Goal: Task Accomplishment & Management: Use online tool/utility

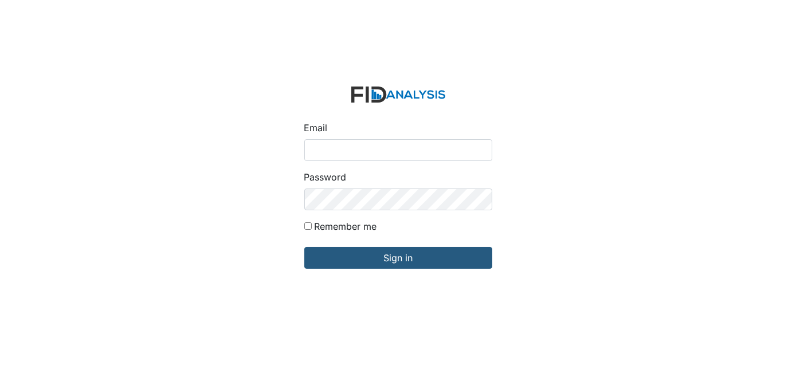
type input "Dsmith@lifeincorporated.com"
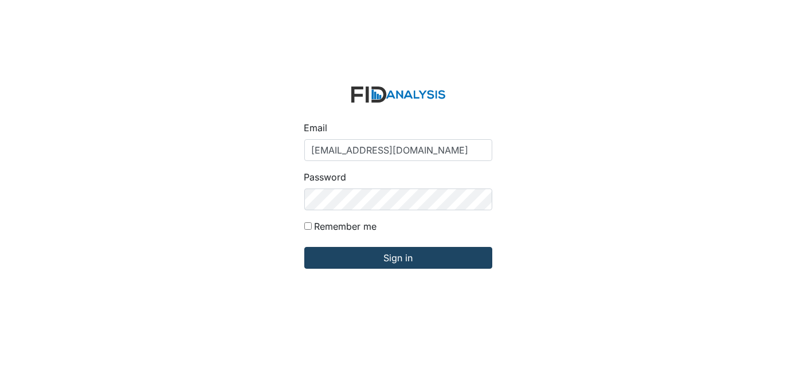
click at [398, 264] on input "Sign in" at bounding box center [398, 258] width 188 height 22
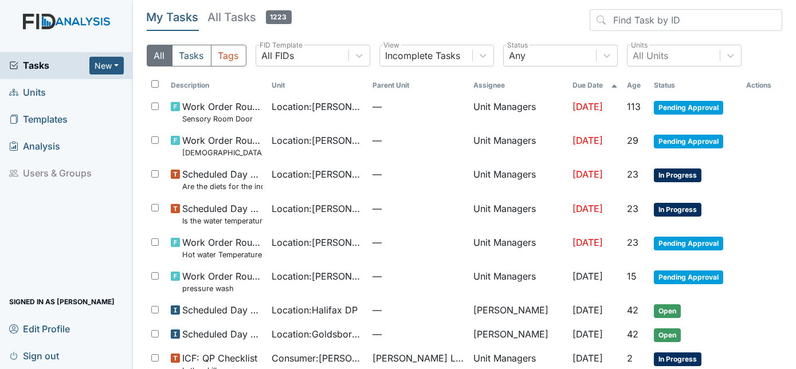
click at [40, 92] on span "Units" at bounding box center [27, 93] width 37 height 18
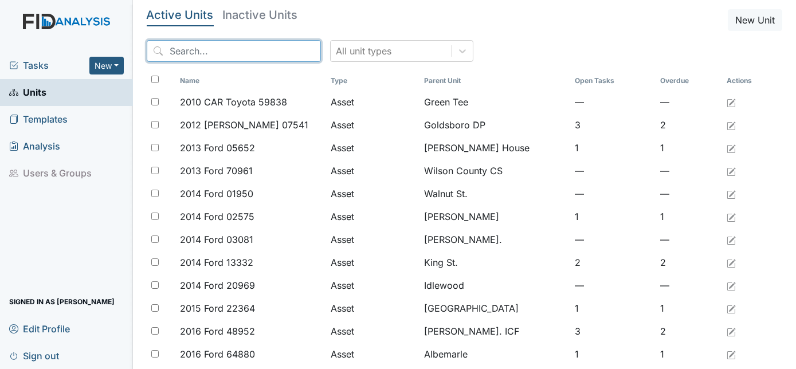
click at [203, 52] on input "search" at bounding box center [234, 51] width 174 height 22
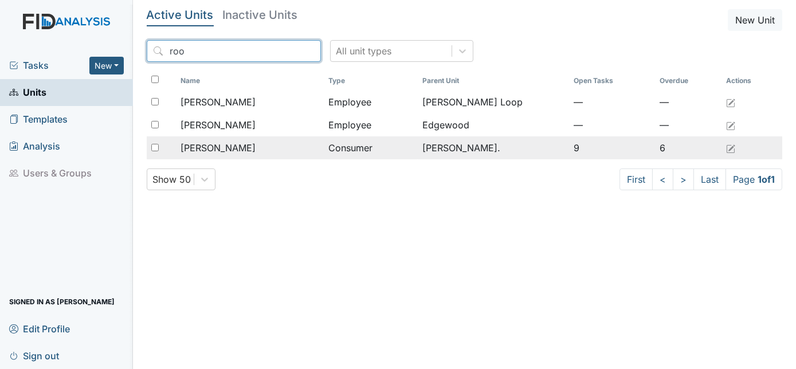
type input "roo"
click at [240, 141] on span "[PERSON_NAME]" at bounding box center [218, 148] width 75 height 14
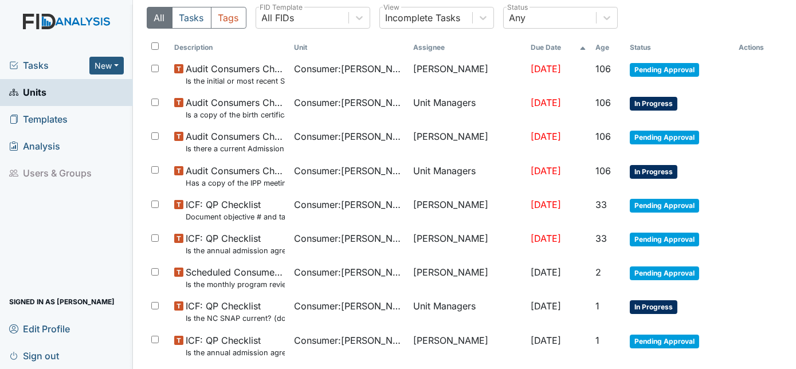
scroll to position [108, 0]
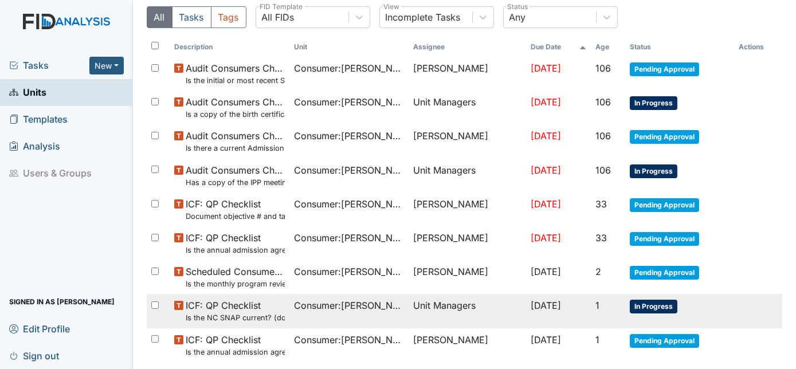
click at [436, 304] on td "Unit Managers" at bounding box center [468, 311] width 118 height 34
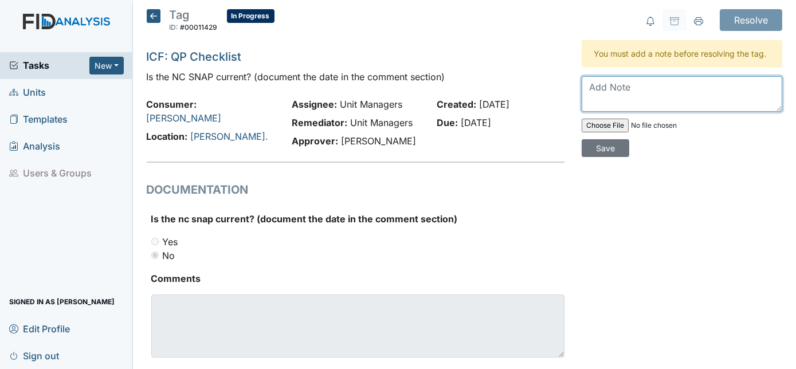
click at [602, 92] on textarea at bounding box center [682, 94] width 201 height 36
type textarea "completed today by Susan"
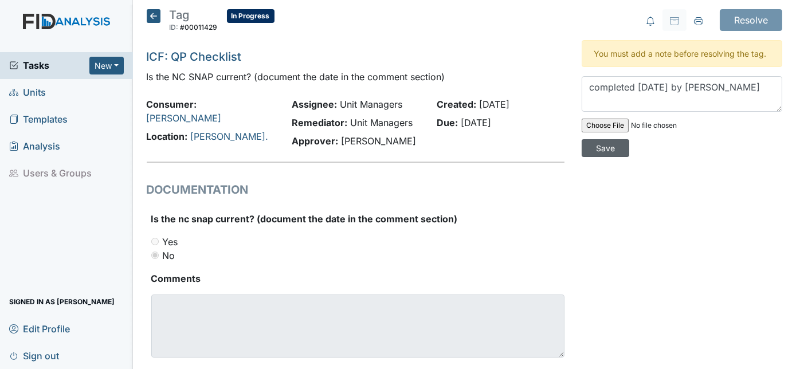
click at [630, 139] on input "Save" at bounding box center [606, 148] width 48 height 18
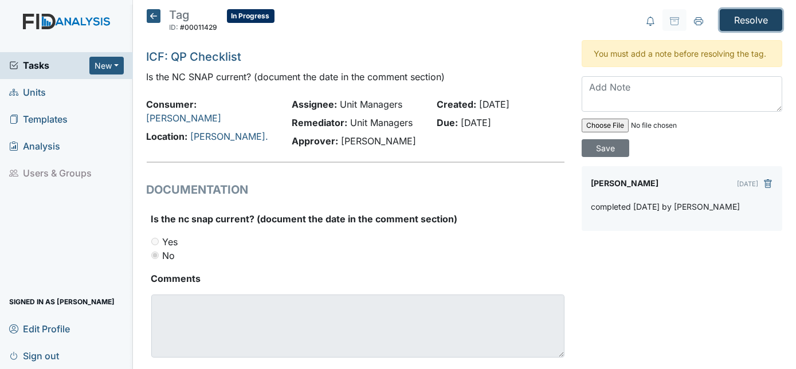
click at [749, 29] on input "Resolve" at bounding box center [751, 20] width 62 height 22
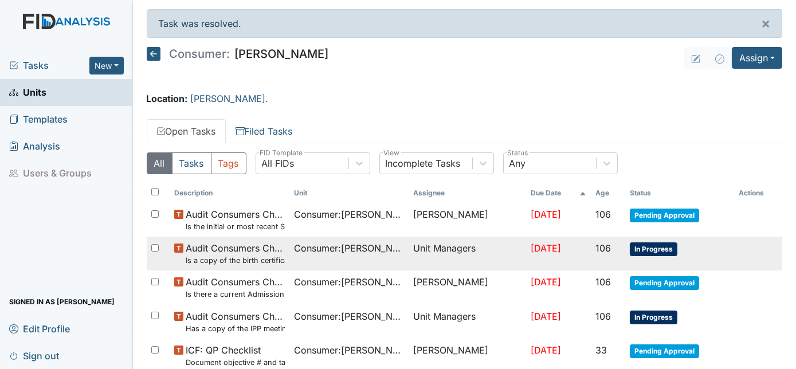
click at [652, 249] on span "In Progress" at bounding box center [654, 250] width 48 height 14
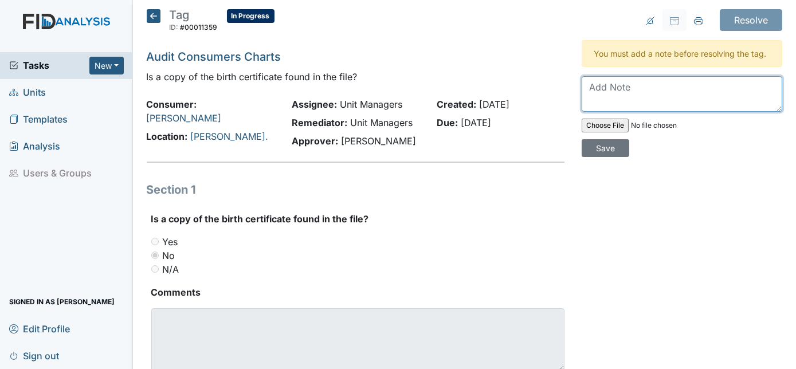
click at [613, 102] on textarea at bounding box center [682, 94] width 201 height 36
type textarea "discussed with Susan"
click at [630, 139] on input "Save" at bounding box center [606, 148] width 48 height 18
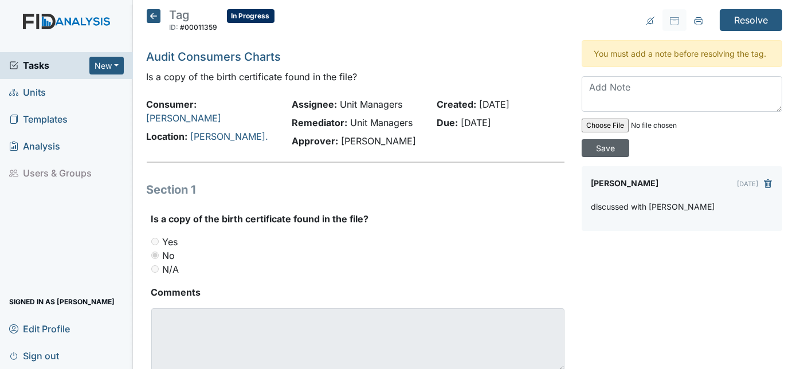
click at [753, 21] on input "Resolve" at bounding box center [751, 20] width 62 height 22
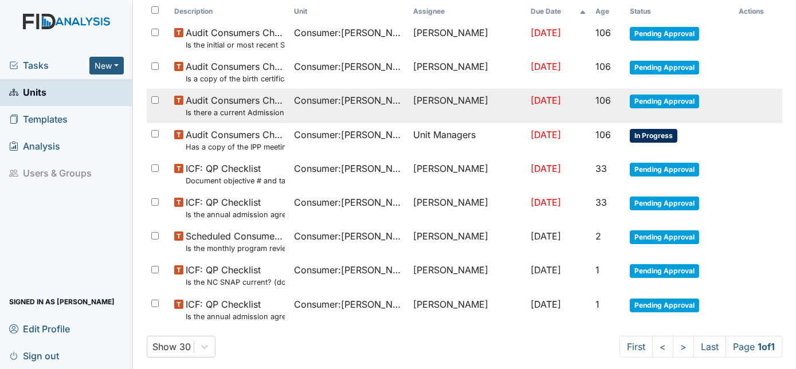
scroll to position [197, 0]
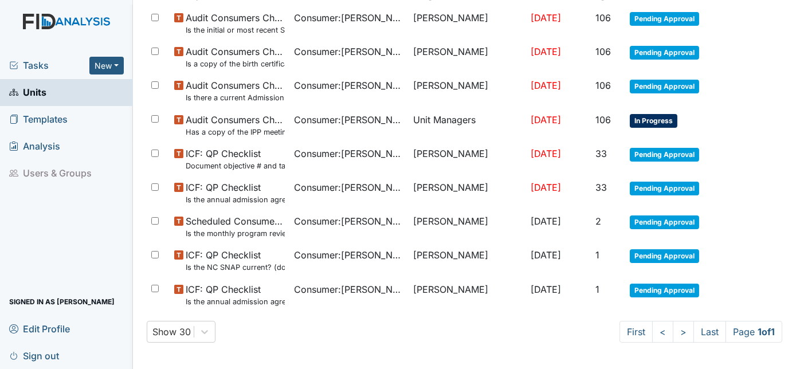
click at [41, 91] on span "Units" at bounding box center [27, 93] width 37 height 18
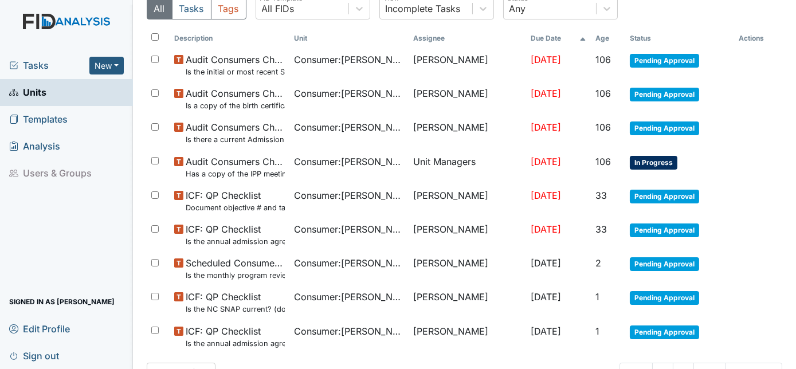
scroll to position [138, 0]
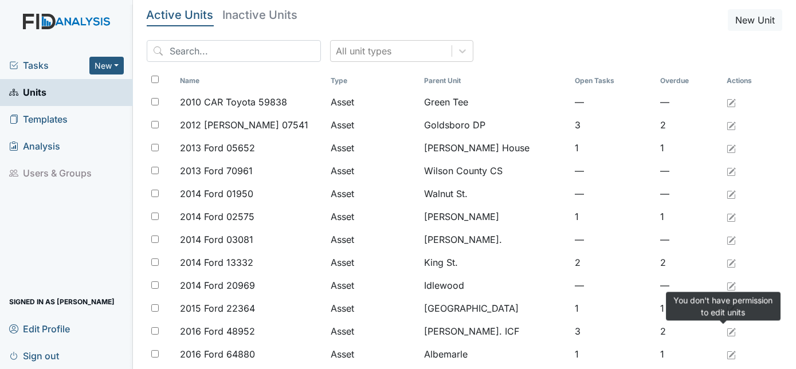
click at [32, 91] on span "Units" at bounding box center [27, 93] width 37 height 18
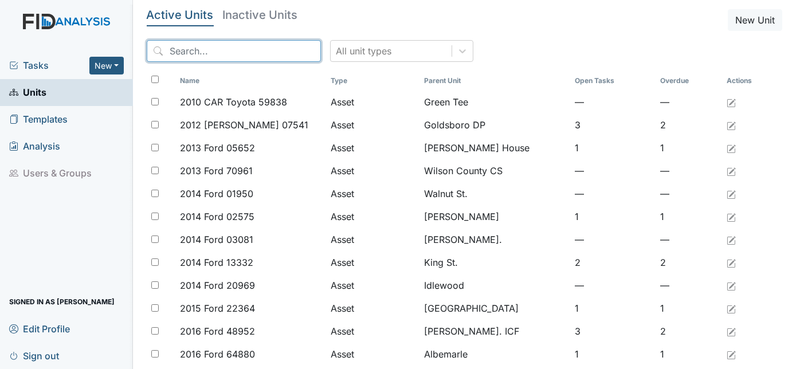
click at [170, 53] on input "search" at bounding box center [234, 51] width 174 height 22
click at [182, 55] on input "search" at bounding box center [234, 51] width 174 height 22
click at [190, 46] on input "search" at bounding box center [234, 51] width 174 height 22
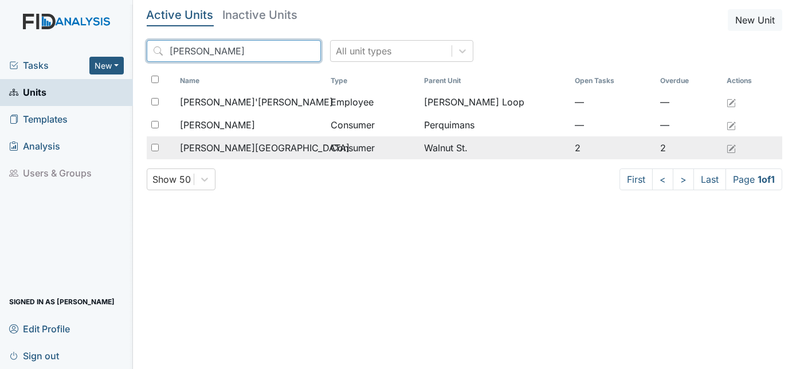
type input "myra"
click at [241, 149] on span "[PERSON_NAME][GEOGRAPHIC_DATA]" at bounding box center [265, 148] width 170 height 14
